Goal: Find specific page/section: Find specific page/section

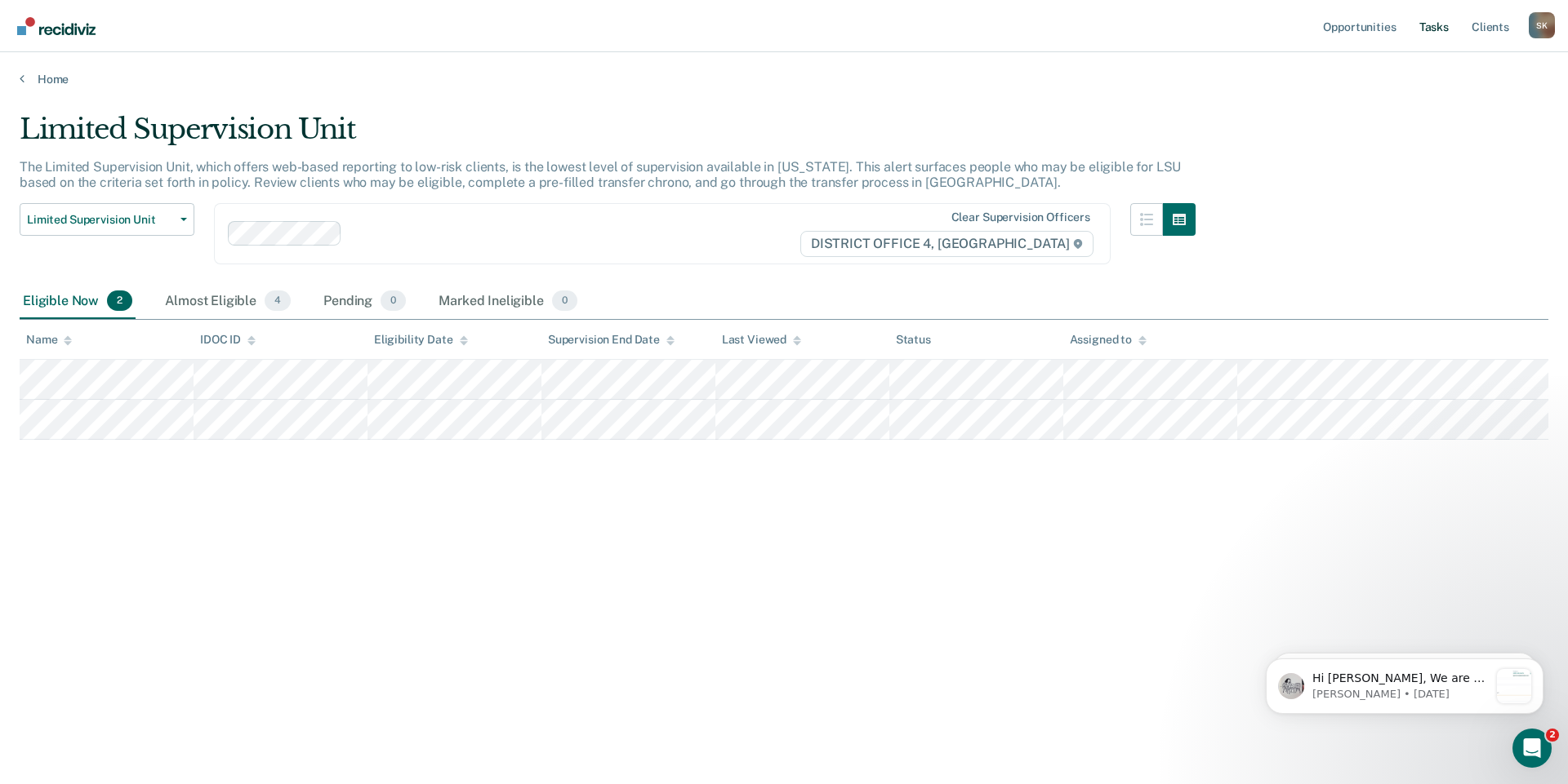
click at [1439, 23] on link "Tasks" at bounding box center [1434, 26] width 36 height 52
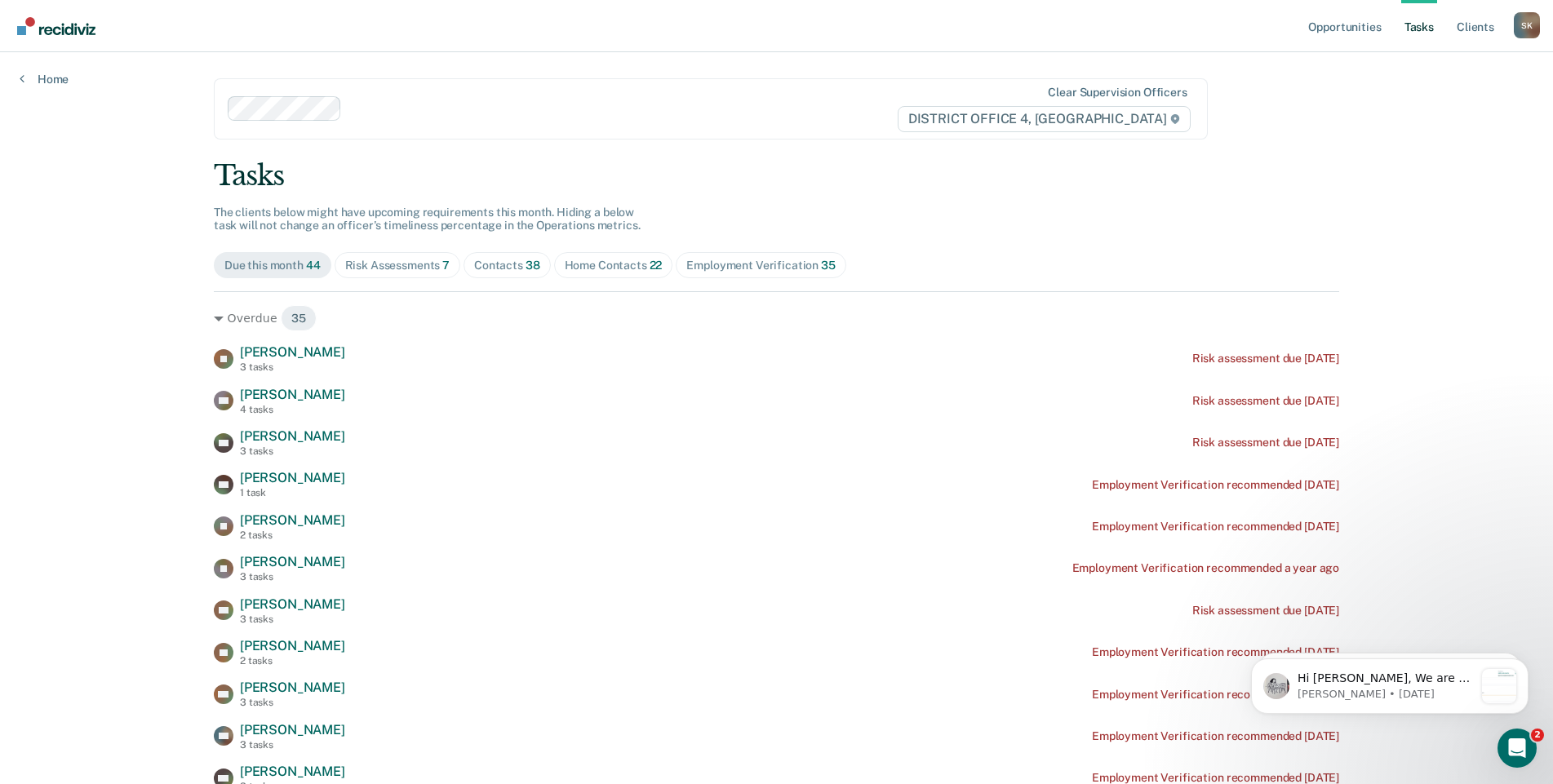
click at [573, 268] on div "Home Contacts 22" at bounding box center [614, 266] width 98 height 14
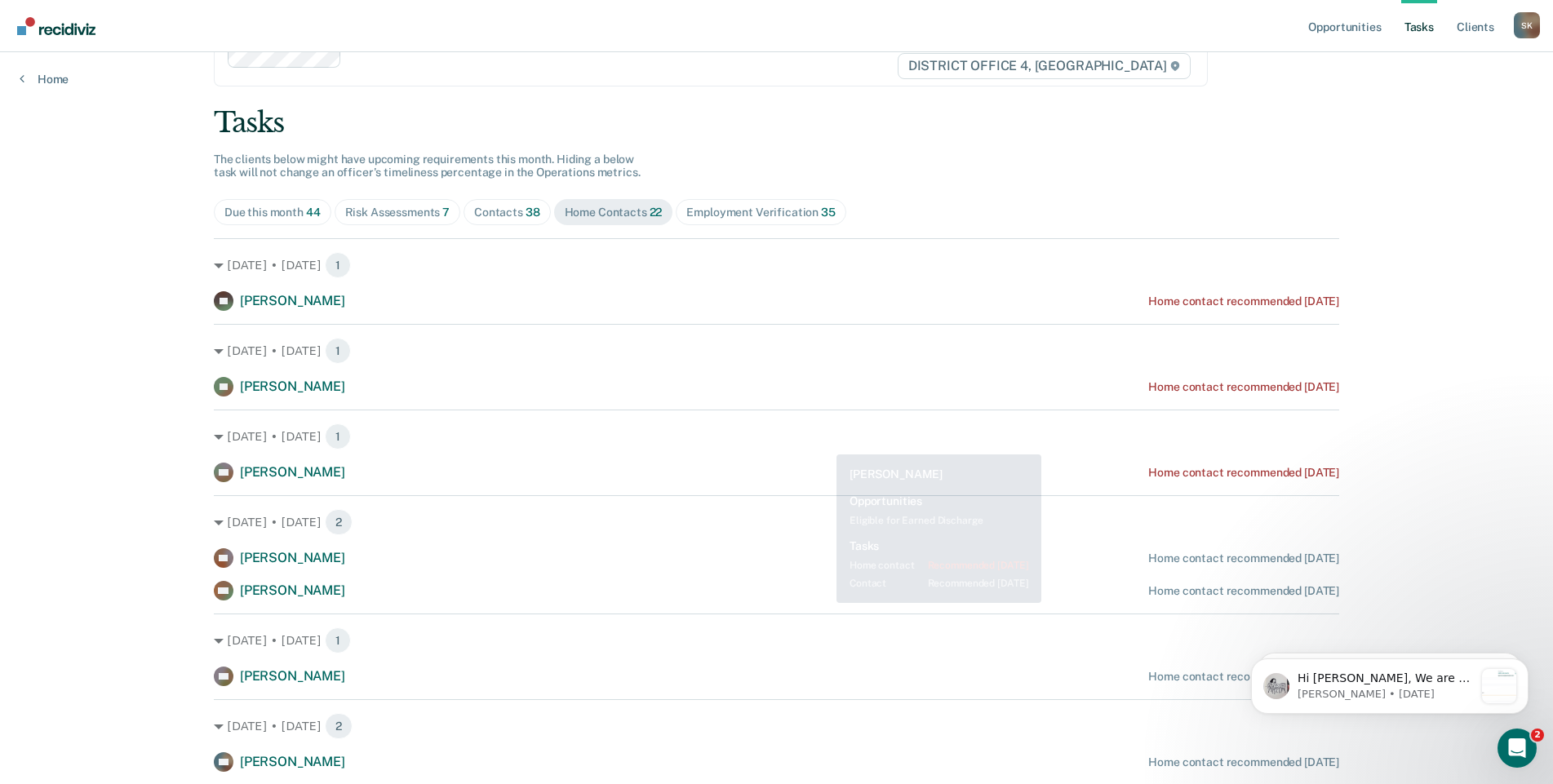
scroll to position [164, 0]
